Goal: Task Accomplishment & Management: Use online tool/utility

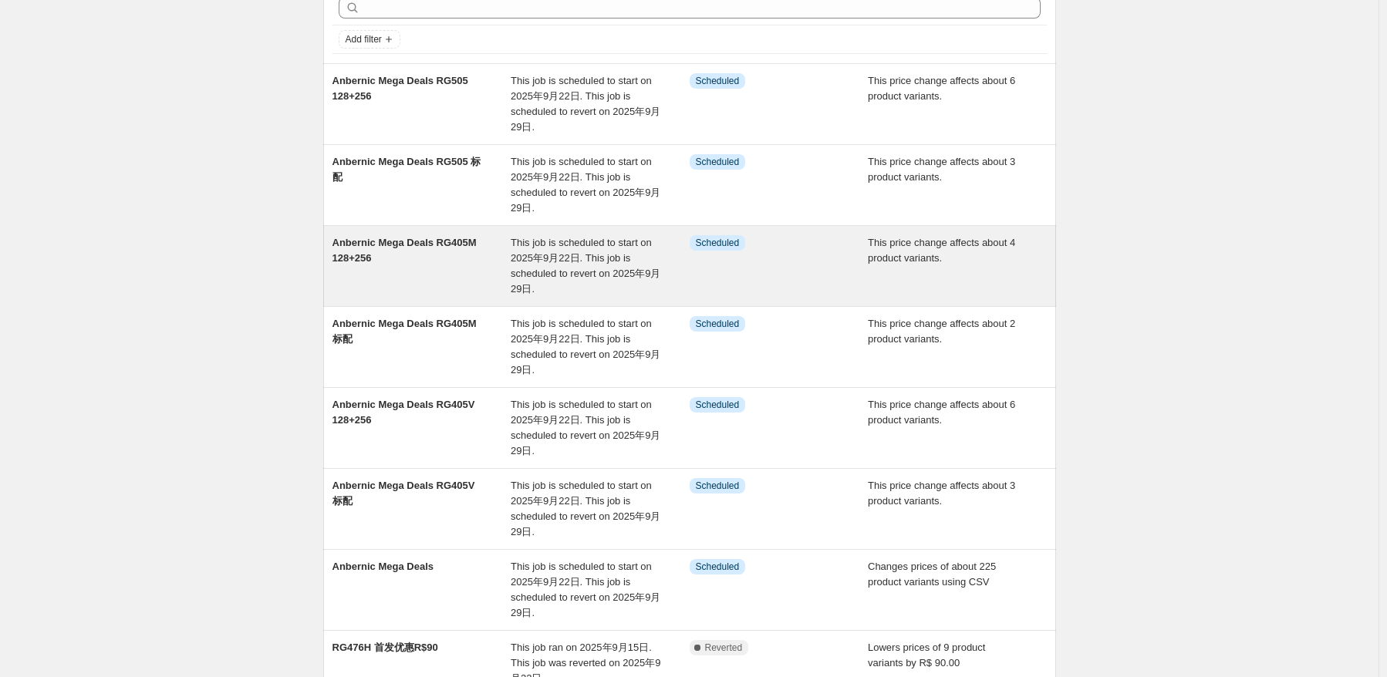
scroll to position [309, 0]
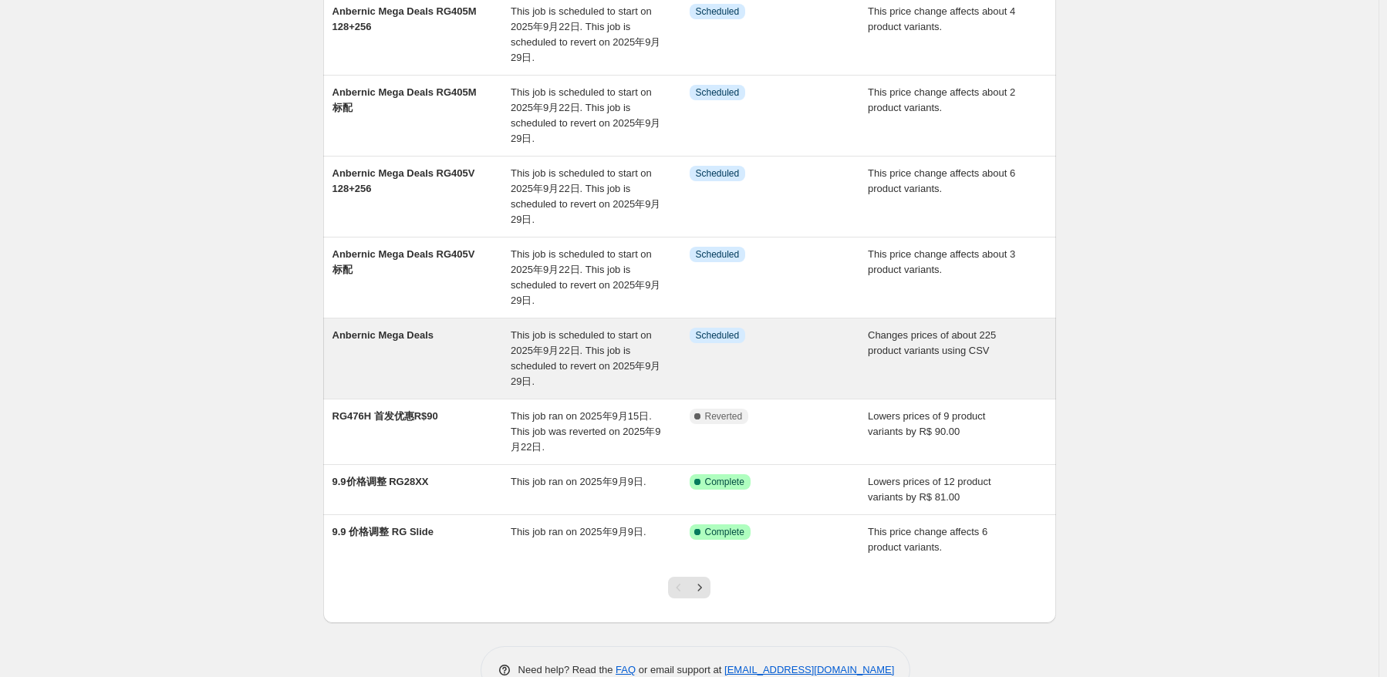
click at [478, 368] on div "Anbernic Mega Deals" at bounding box center [421, 359] width 179 height 62
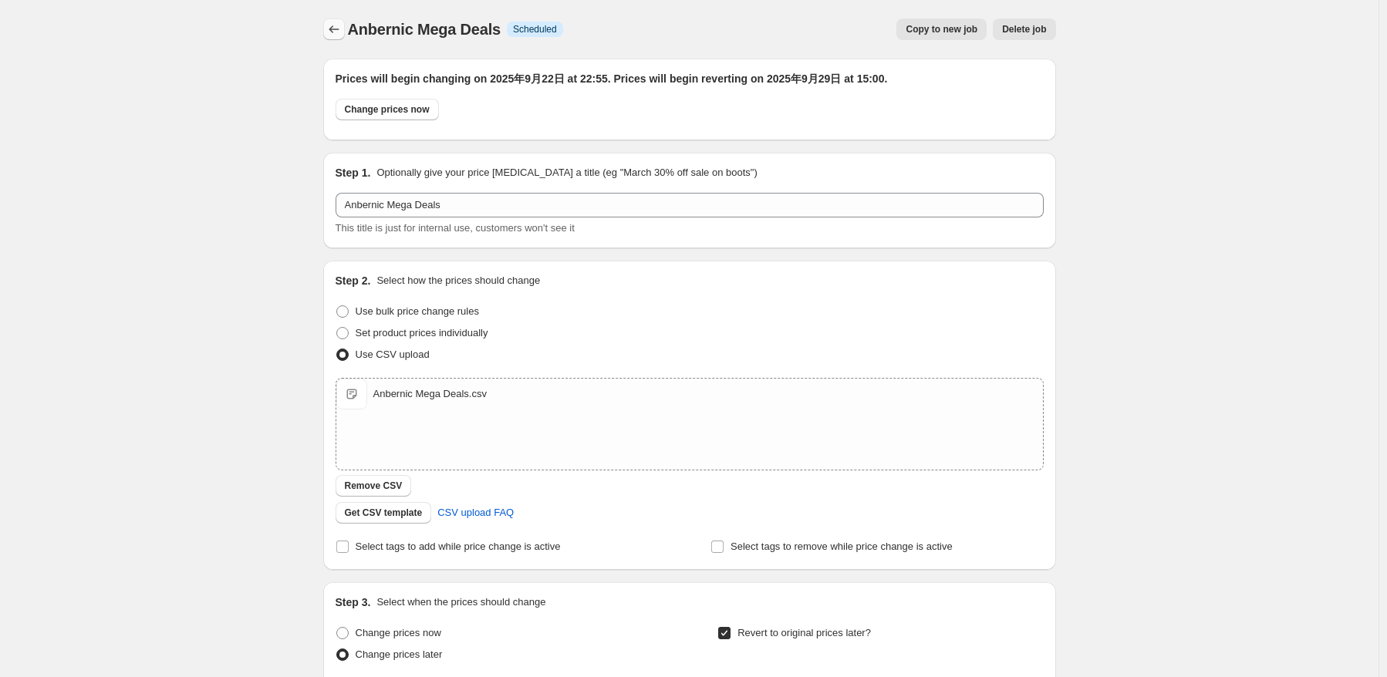
click at [332, 25] on icon "Price change jobs" at bounding box center [333, 29] width 15 height 15
